Goal: Navigation & Orientation: Find specific page/section

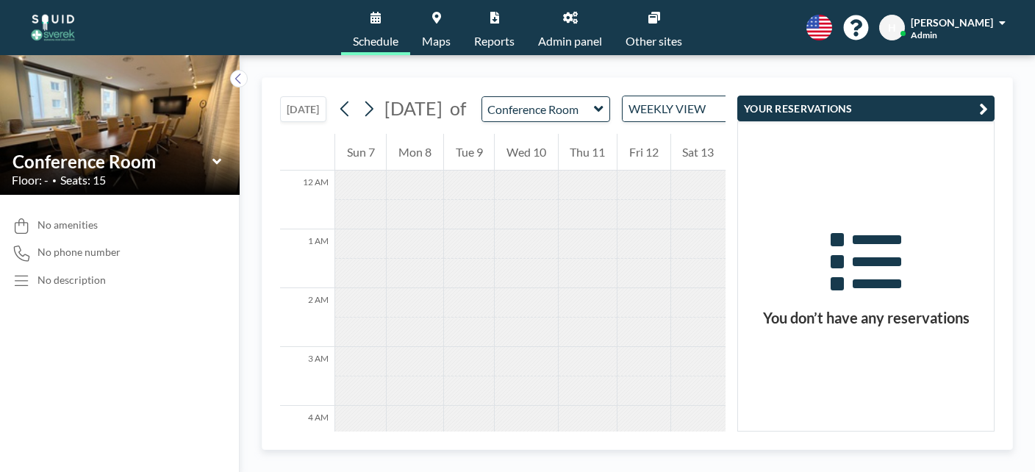
scroll to position [457, 0]
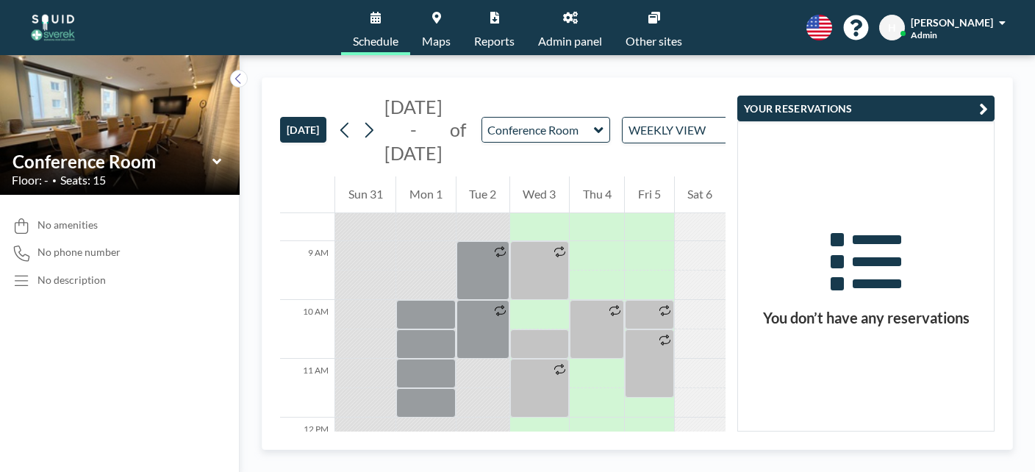
scroll to position [507, 0]
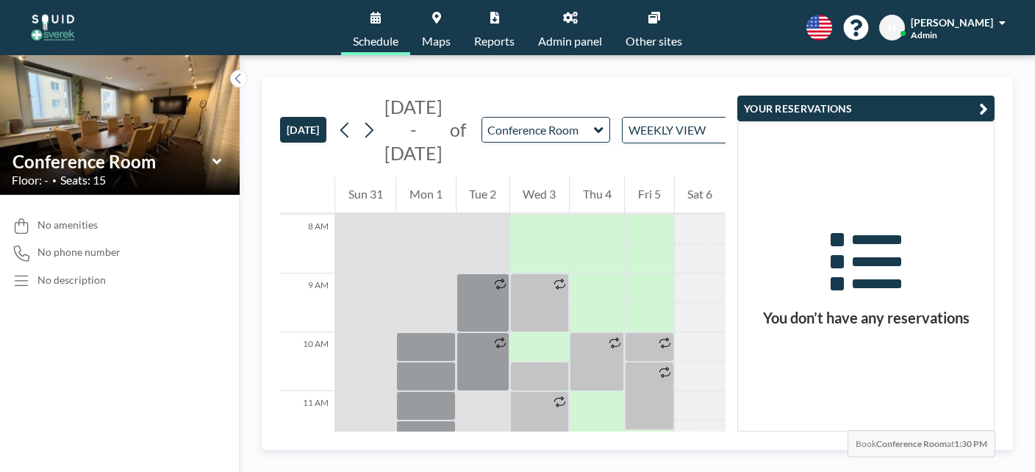
scroll to position [463, 0]
